Goal: Task Accomplishment & Management: Manage account settings

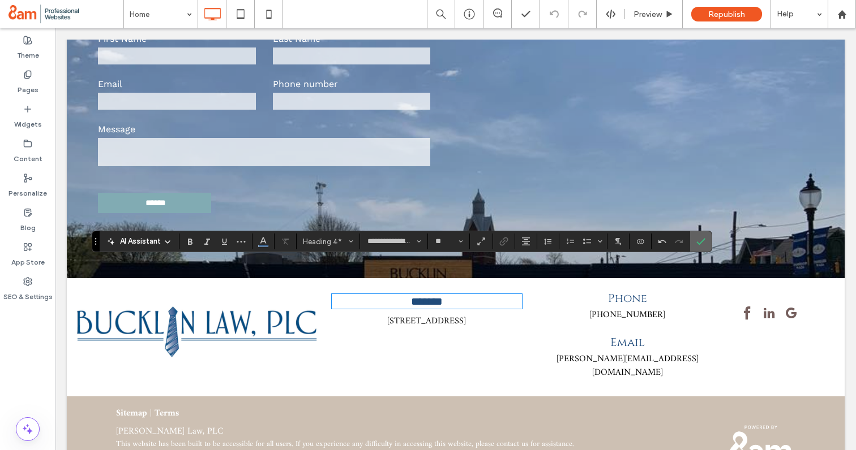
click at [703, 241] on icon "Confirm" at bounding box center [700, 241] width 9 height 9
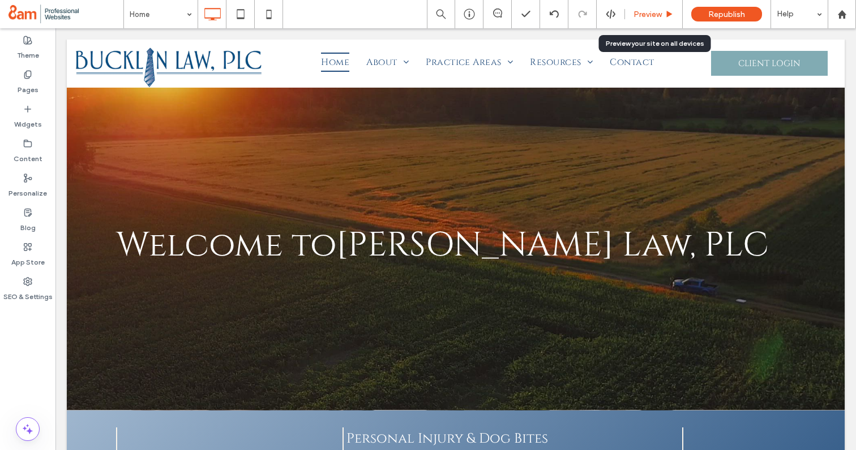
click at [651, 15] on span "Preview" at bounding box center [647, 15] width 28 height 10
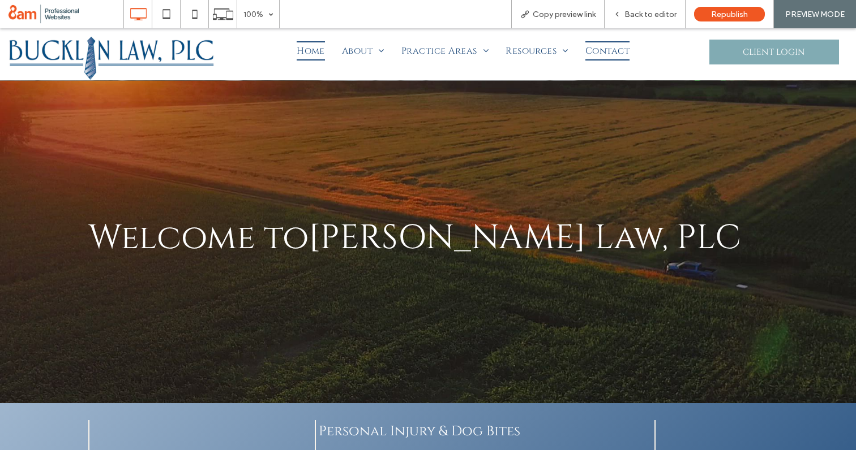
click at [616, 50] on span "Contact" at bounding box center [607, 50] width 44 height 19
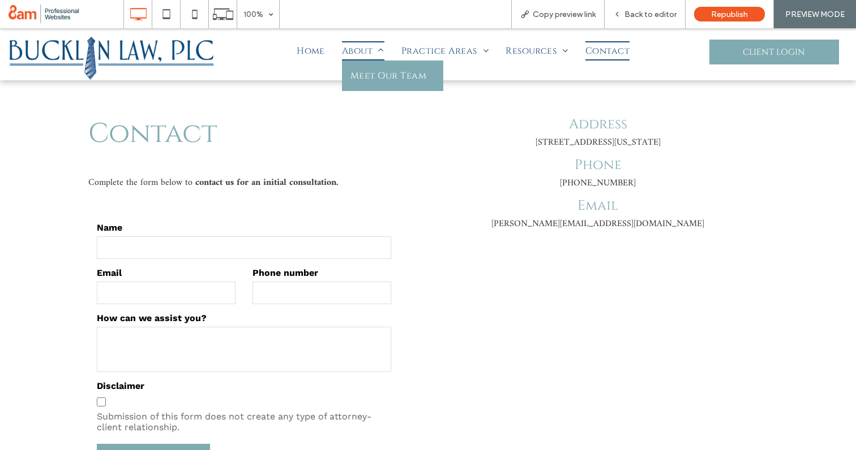
click at [362, 53] on span "About" at bounding box center [363, 50] width 42 height 19
click at [374, 84] on link "Meet Our Team" at bounding box center [392, 76] width 101 height 31
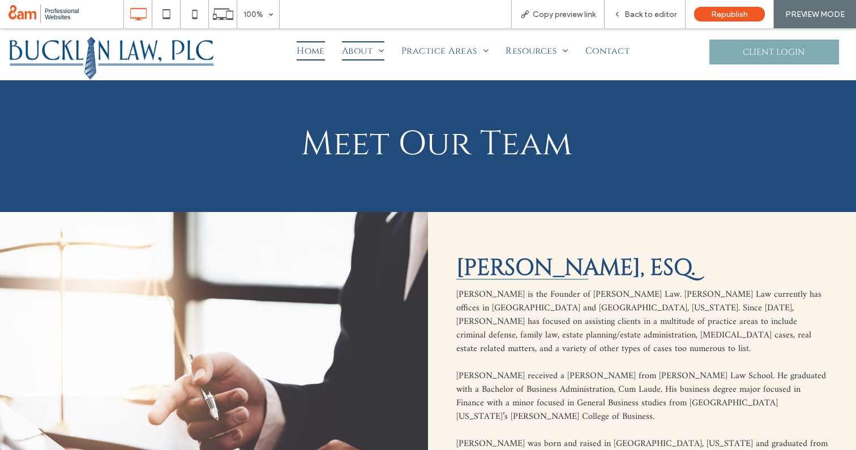
click at [316, 49] on span "Home" at bounding box center [311, 50] width 28 height 19
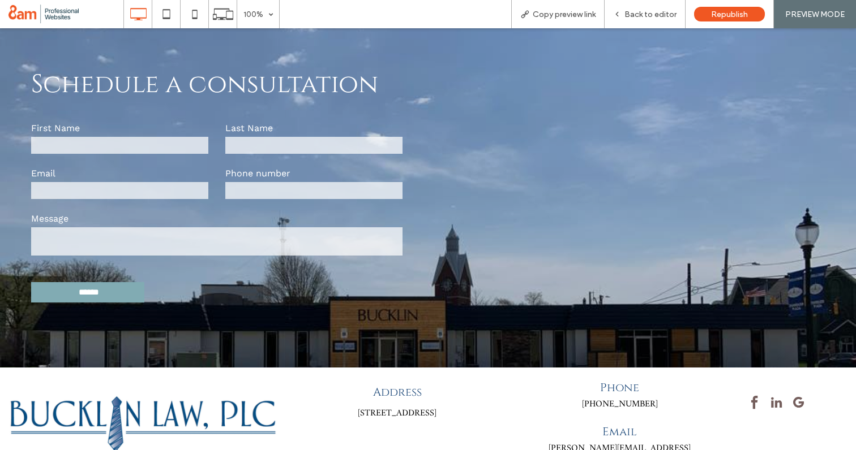
scroll to position [2136, 0]
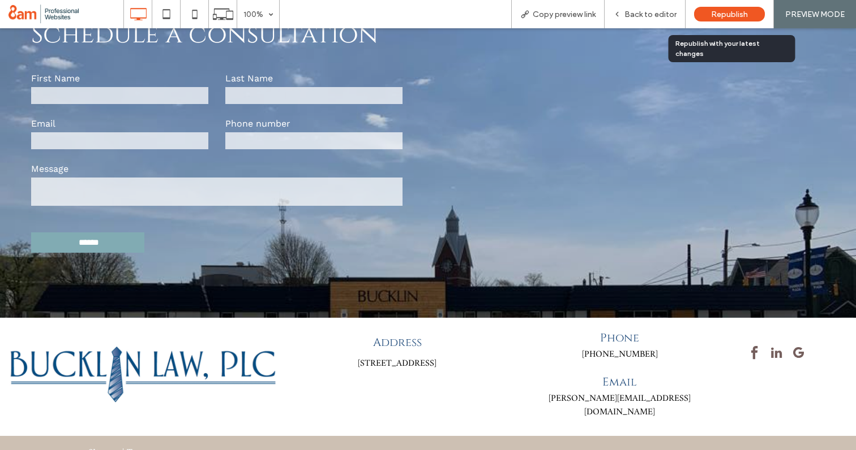
click at [722, 12] on span "Republish" at bounding box center [729, 15] width 37 height 10
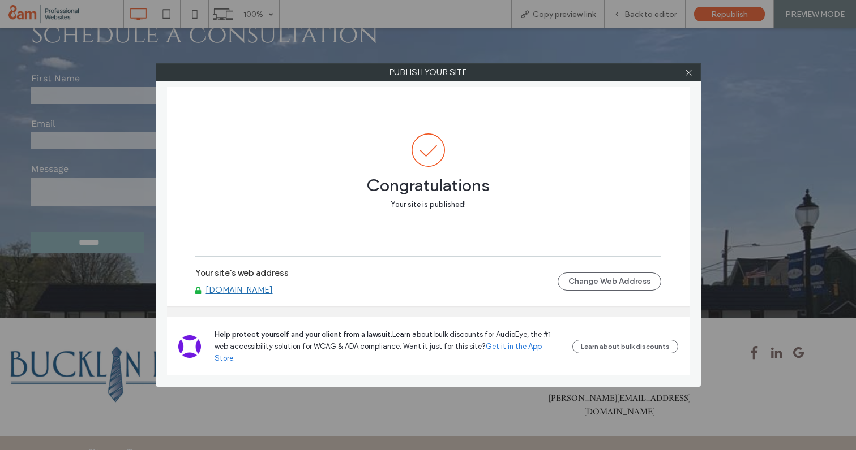
click at [695, 74] on div at bounding box center [688, 72] width 17 height 17
click at [689, 74] on icon at bounding box center [688, 72] width 8 height 8
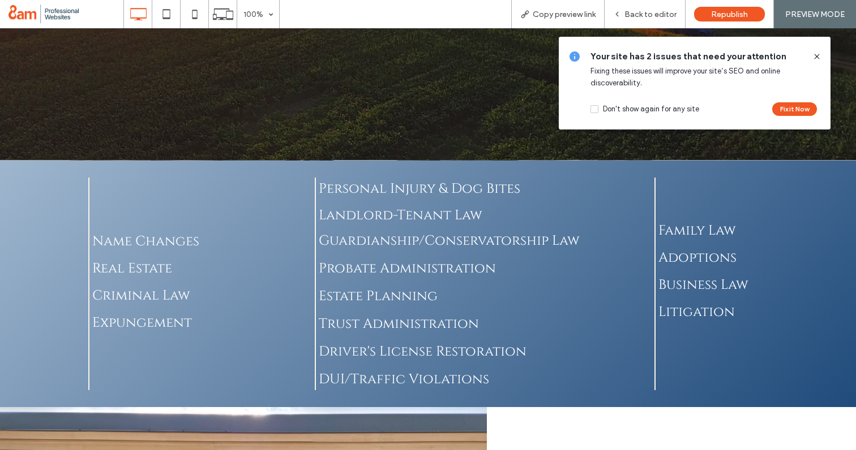
scroll to position [38, 0]
